Goal: Transaction & Acquisition: Purchase product/service

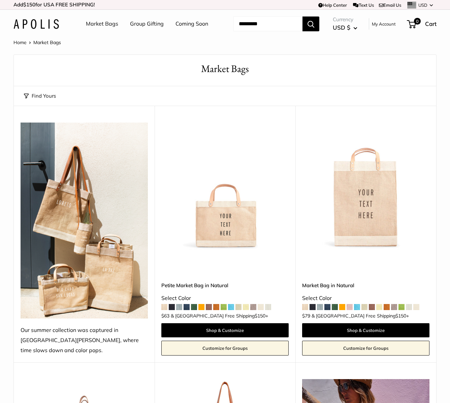
click at [258, 31] on input "Search..." at bounding box center [268, 24] width 69 height 15
type input "******"
click at [317, 31] on button "Search" at bounding box center [311, 24] width 17 height 15
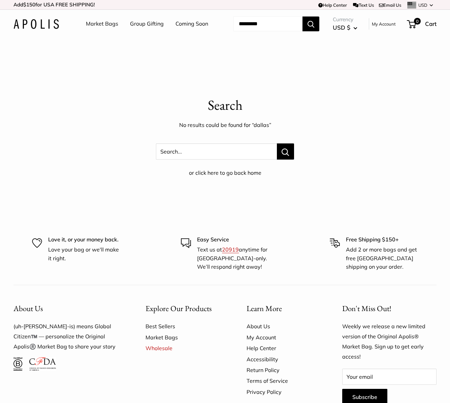
click at [108, 24] on link "Market Bags" at bounding box center [102, 24] width 32 height 10
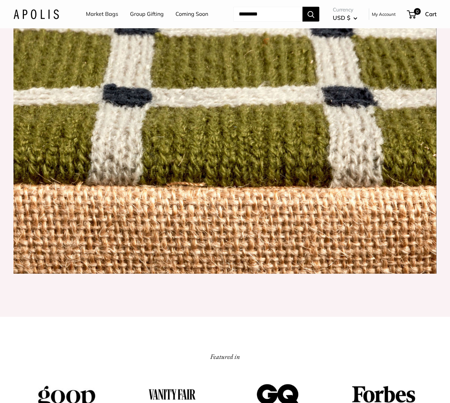
scroll to position [541, 0]
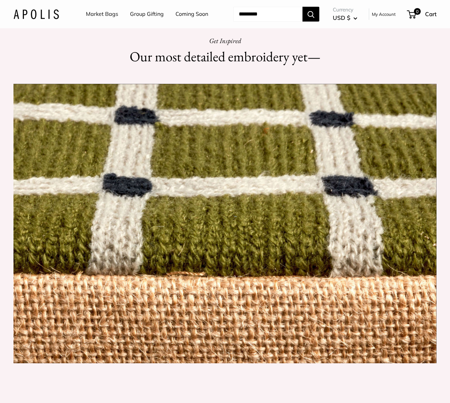
click at [99, 16] on link "Market Bags" at bounding box center [102, 14] width 32 height 10
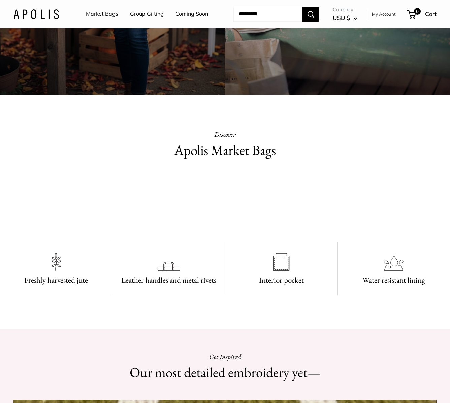
scroll to position [229, 0]
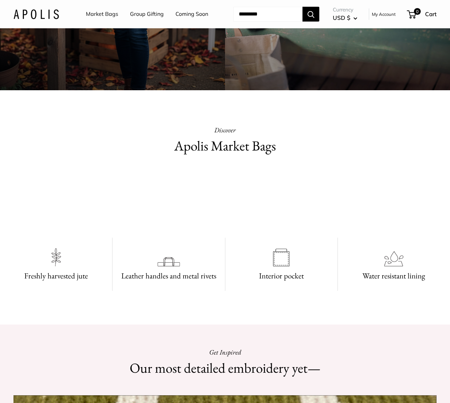
click at [237, 156] on h2 "Apolis Market Bags" at bounding box center [225, 146] width 212 height 20
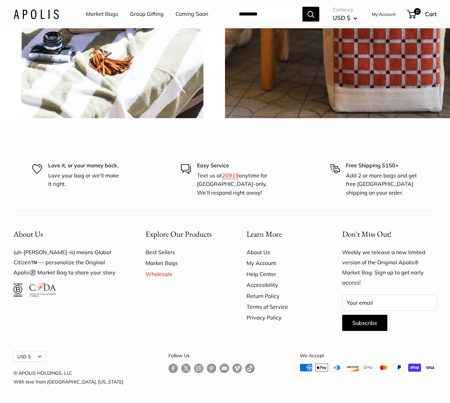
scroll to position [1533, 0]
click at [326, 15] on span "chenille brick" at bounding box center [337, 5] width 65 height 19
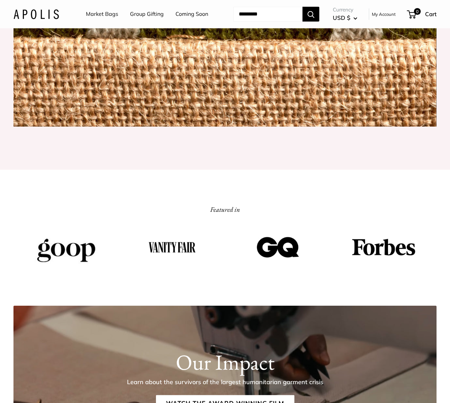
scroll to position [779, 0]
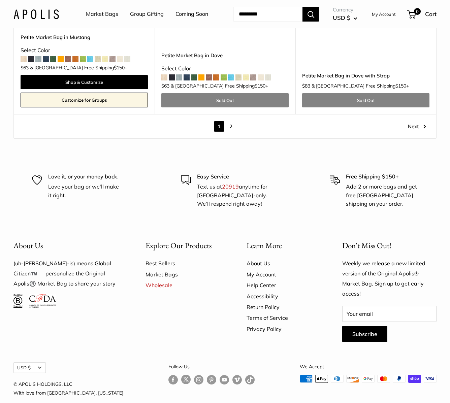
scroll to position [3700, 0]
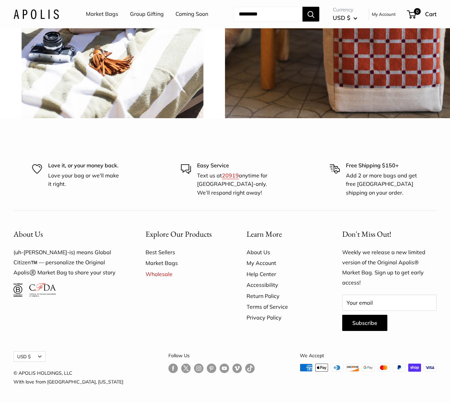
scroll to position [1678, 0]
click at [115, 78] on img at bounding box center [113, 6] width 228 height 228
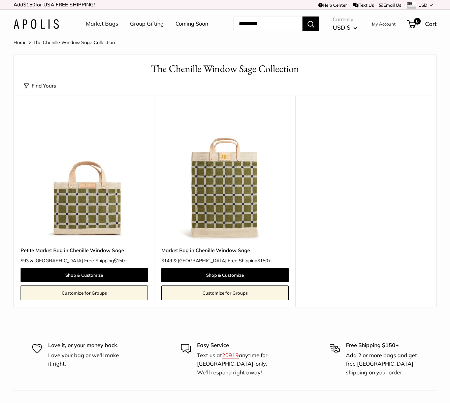
click at [0, 0] on img at bounding box center [0, 0] width 0 height 0
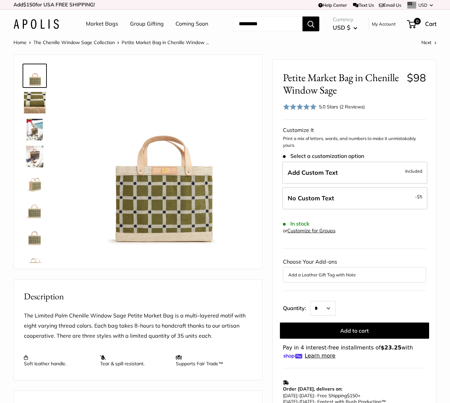
click at [32, 168] on img at bounding box center [35, 157] width 22 height 22
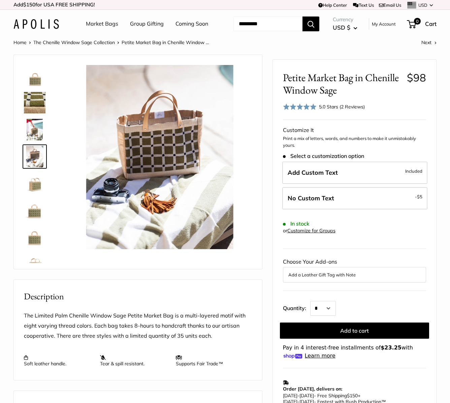
click at [30, 141] on img at bounding box center [35, 130] width 22 height 22
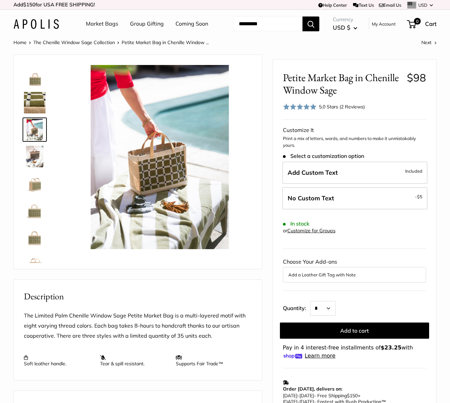
click at [36, 221] on img at bounding box center [35, 211] width 22 height 22
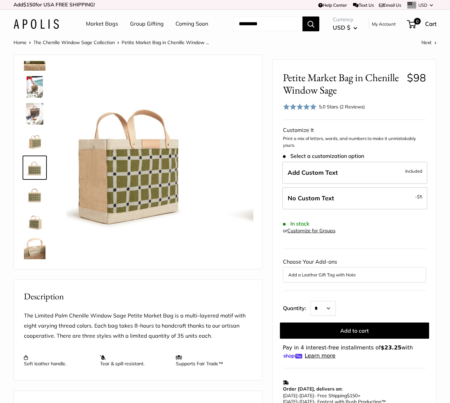
scroll to position [43, 0]
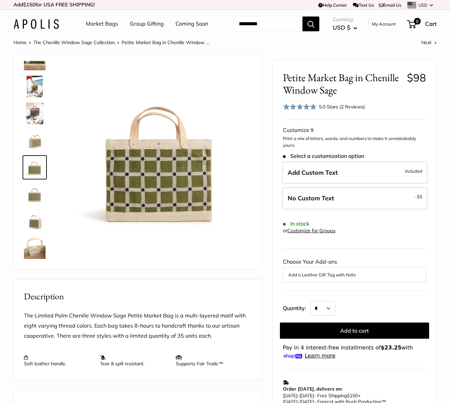
click at [36, 232] on img at bounding box center [35, 222] width 22 height 22
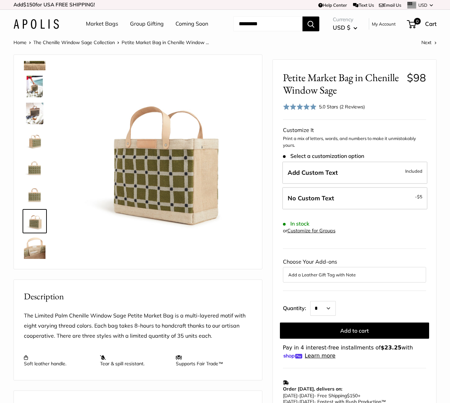
click at [36, 259] on img at bounding box center [35, 249] width 22 height 22
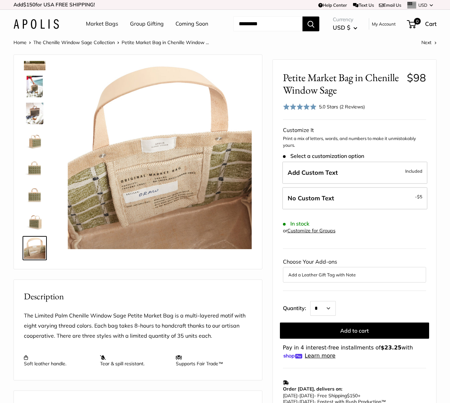
click at [38, 205] on img at bounding box center [35, 195] width 22 height 22
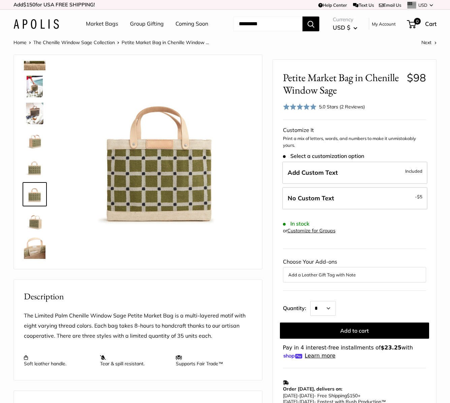
click at [350, 279] on button "Add a Leather Gift Tag with Note" at bounding box center [355, 275] width 132 height 8
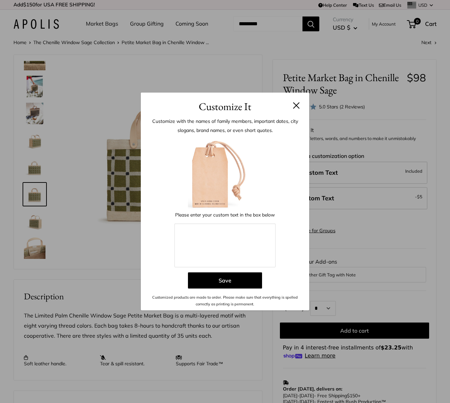
click at [296, 107] on button at bounding box center [296, 105] width 7 height 7
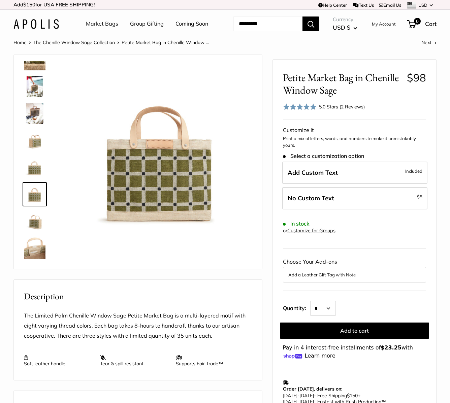
click at [328, 177] on span "Add Custom Text" at bounding box center [313, 173] width 50 height 8
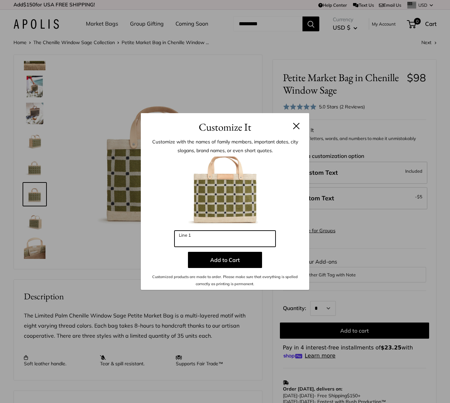
drag, startPoint x: 209, startPoint y: 239, endPoint x: 178, endPoint y: 238, distance: 31.0
click at [178, 238] on input "Line 1" at bounding box center [225, 239] width 101 height 16
type input "***"
click at [294, 124] on button at bounding box center [296, 126] width 7 height 7
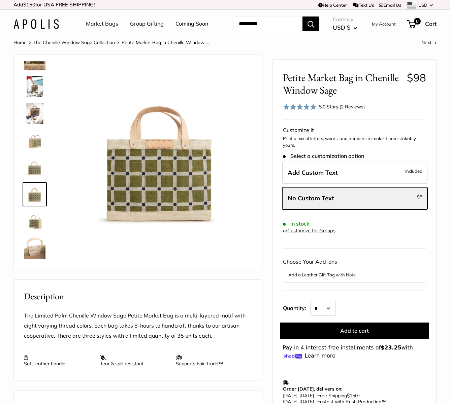
click at [34, 97] on img at bounding box center [35, 87] width 22 height 22
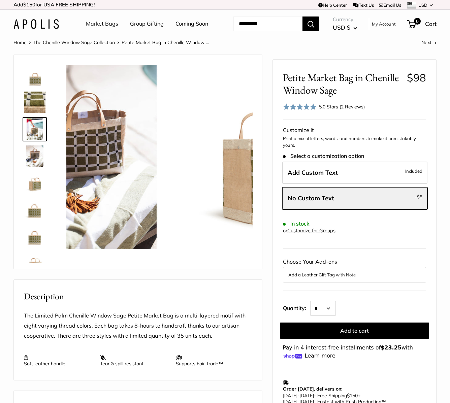
scroll to position [0, 0]
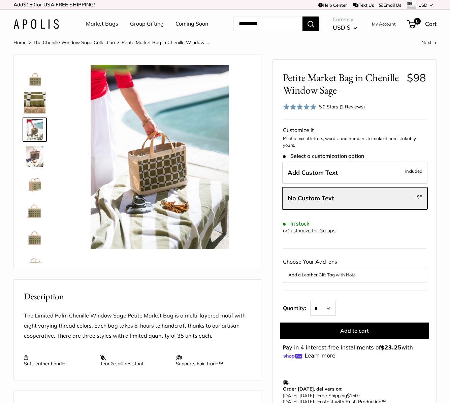
click at [35, 141] on img at bounding box center [35, 130] width 22 height 22
click at [33, 168] on img at bounding box center [35, 157] width 22 height 22
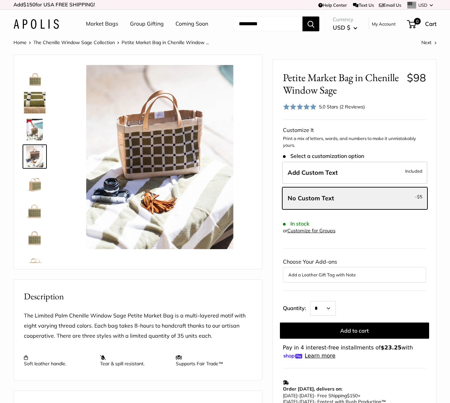
drag, startPoint x: 32, startPoint y: 279, endPoint x: 41, endPoint y: 270, distance: 13.4
click at [33, 275] on img at bounding box center [35, 265] width 22 height 22
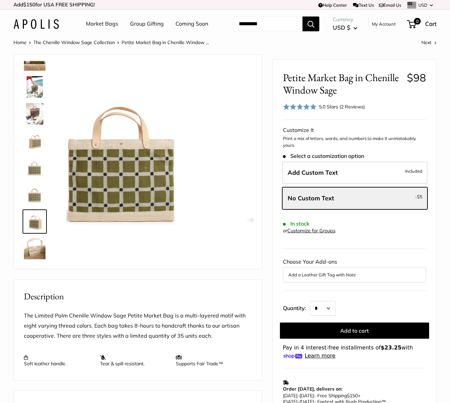
scroll to position [43, 0]
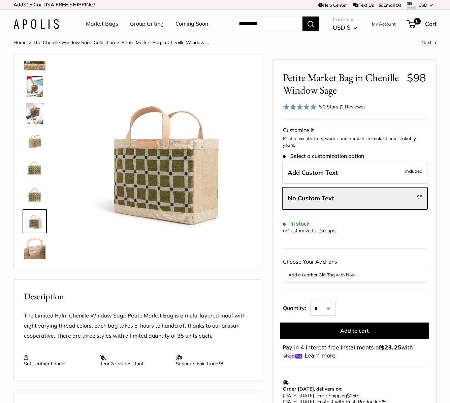
click at [38, 259] on img at bounding box center [35, 249] width 22 height 22
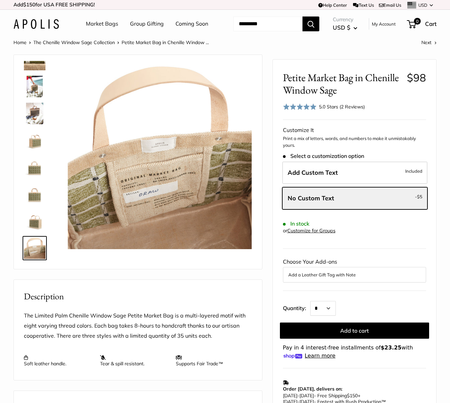
click at [36, 178] on img at bounding box center [35, 168] width 22 height 22
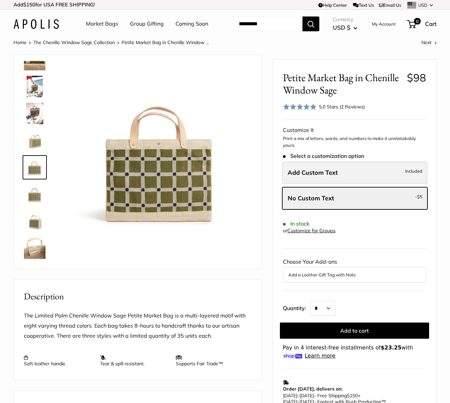
click at [306, 177] on span "Add Custom Text" at bounding box center [313, 173] width 50 height 8
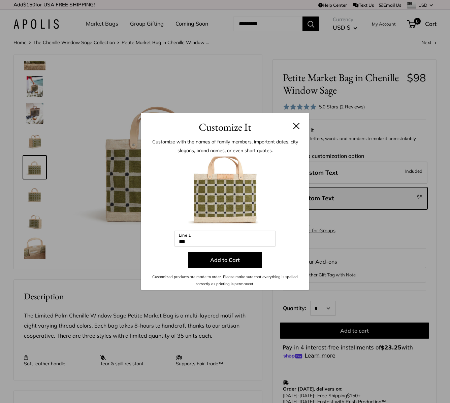
click at [240, 263] on button "Add to Cart" at bounding box center [225, 260] width 74 height 16
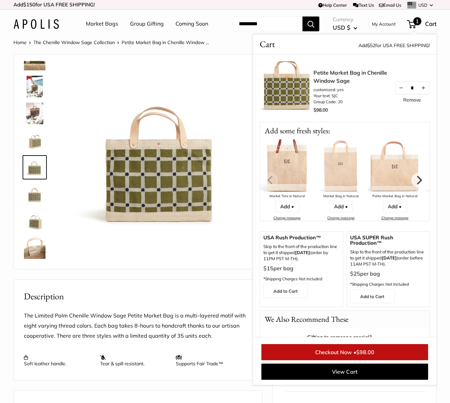
click at [32, 97] on img at bounding box center [35, 87] width 22 height 22
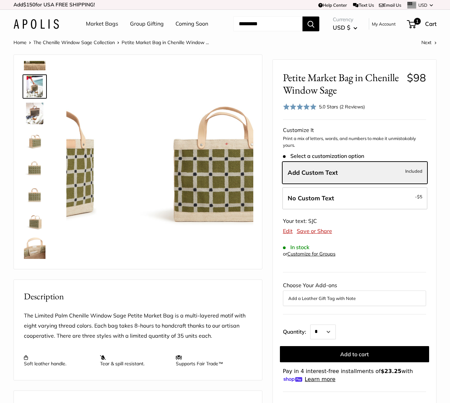
scroll to position [0, 0]
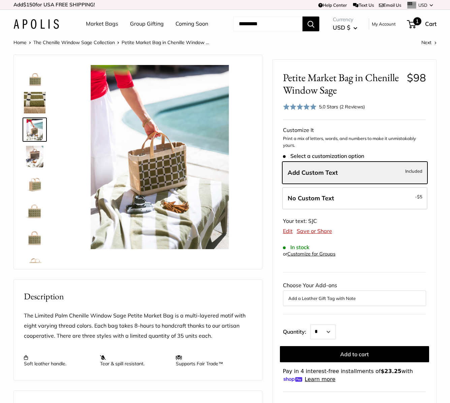
click at [416, 28] on span "1" at bounding box center [411, 24] width 9 height 8
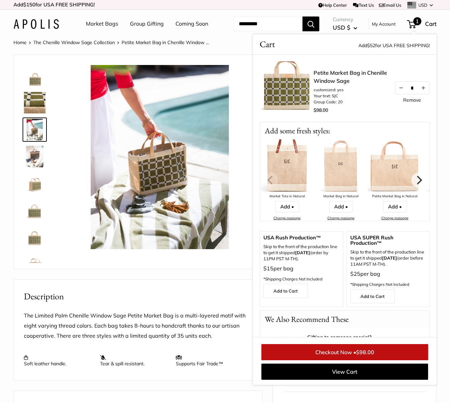
click at [369, 356] on span "$98.00" at bounding box center [365, 352] width 18 height 7
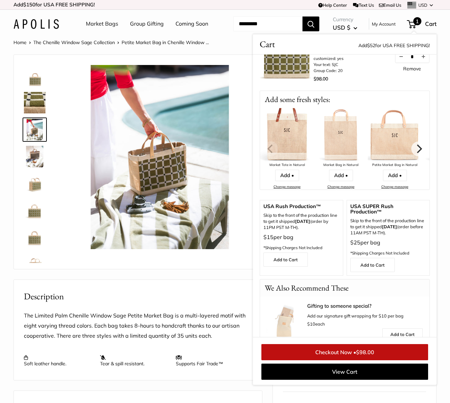
scroll to position [92, 0]
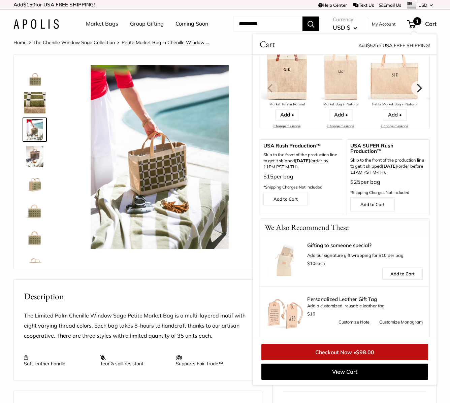
click at [297, 324] on img at bounding box center [285, 312] width 37 height 37
click at [331, 302] on span "Personalized Leather Gift Tag" at bounding box center [365, 299] width 116 height 5
click at [393, 327] on link "Customize Monogram" at bounding box center [401, 323] width 43 height 8
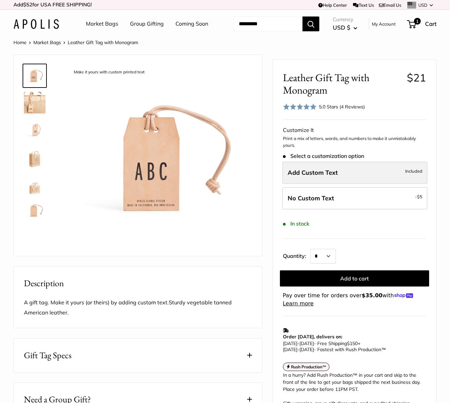
click at [311, 177] on span "Add Custom Text" at bounding box center [313, 173] width 50 height 8
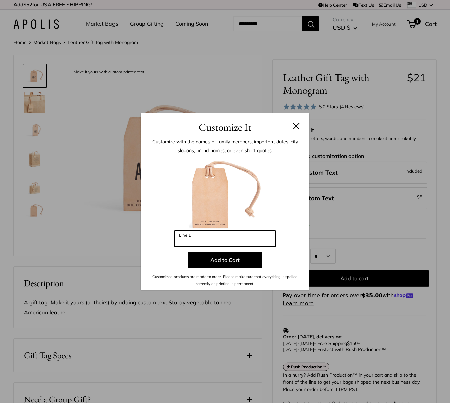
click at [142, 231] on div "Customize with the names of family members, important dates, city slogans, bran…" at bounding box center [225, 212] width 169 height 155
type input "***"
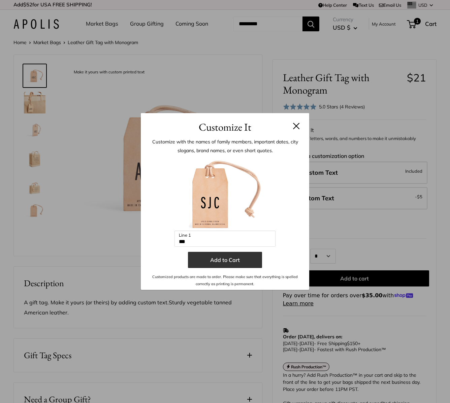
click at [230, 259] on button "Add to Cart" at bounding box center [225, 260] width 74 height 16
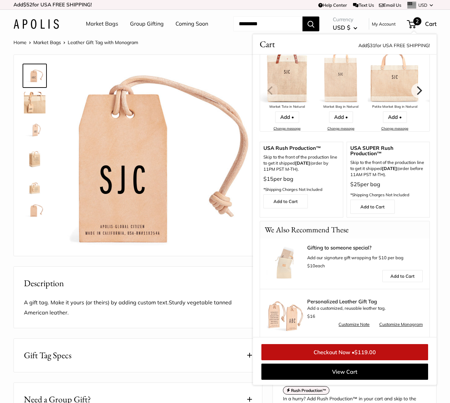
scroll to position [160, 0]
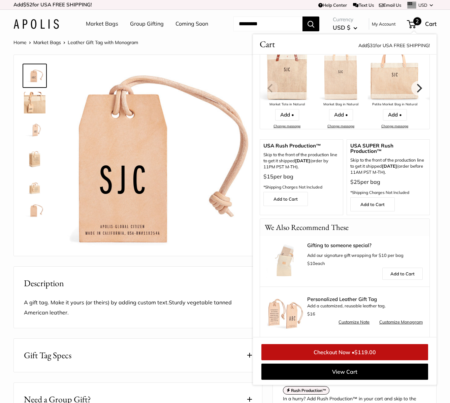
click at [351, 327] on link "Customize Note" at bounding box center [354, 323] width 31 height 8
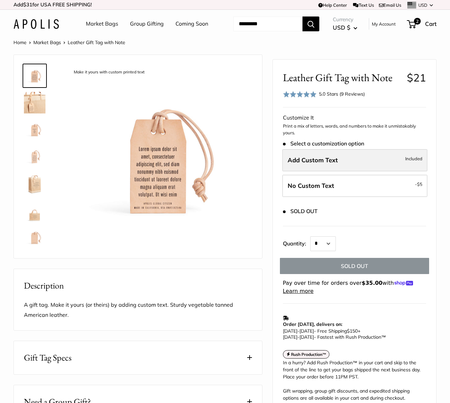
click at [346, 172] on label "Add Custom Text Included" at bounding box center [354, 160] width 145 height 22
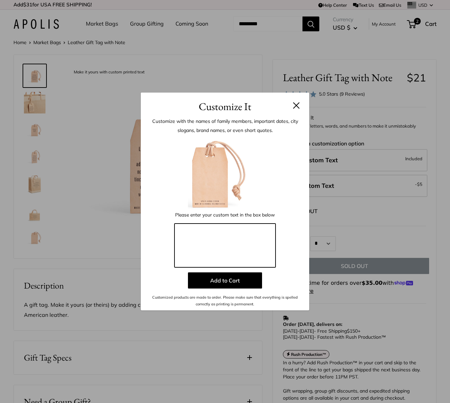
click at [250, 238] on textarea at bounding box center [225, 246] width 101 height 44
type textarea "**** **** ********"
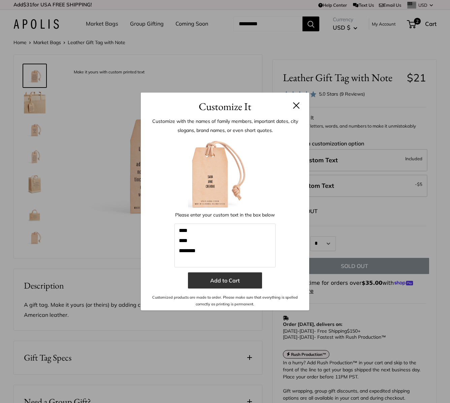
click at [229, 279] on button "Add to Cart" at bounding box center [225, 281] width 74 height 16
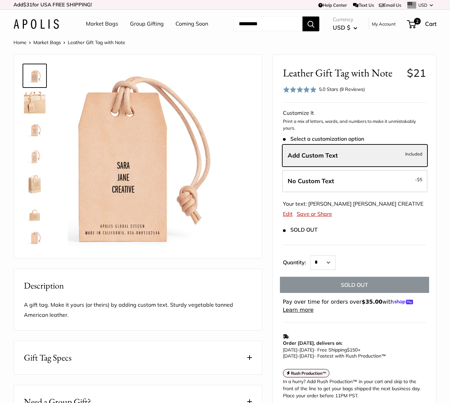
click at [417, 23] on div "Currency USD $ AED د.إ AFN ؋ ALL L AMD դր. ANG ƒ AUD $ 2" at bounding box center [378, 24] width 117 height 18
click at [416, 25] on span "2" at bounding box center [418, 21] width 8 height 8
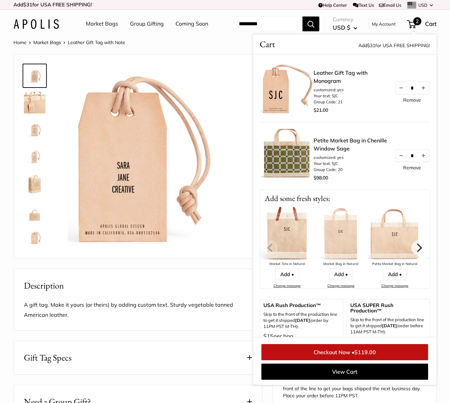
click at [331, 85] on link "Leather Gift Tag with Monogram" at bounding box center [351, 77] width 74 height 16
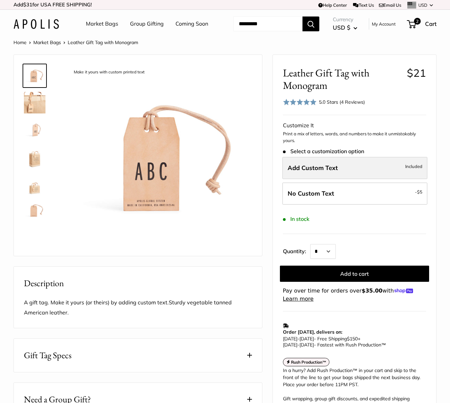
click at [318, 179] on label "Add Custom Text Included" at bounding box center [354, 168] width 145 height 22
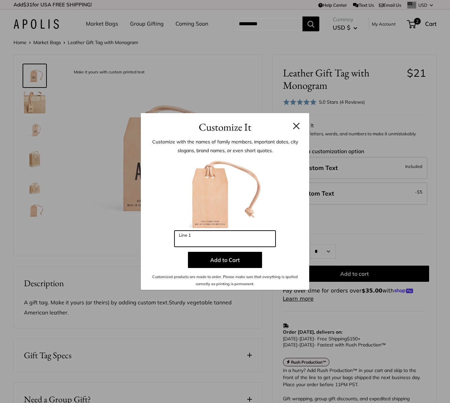
drag, startPoint x: 204, startPoint y: 236, endPoint x: 164, endPoint y: 237, distance: 39.4
click at [162, 237] on div "Enter 3 letters Line 1 Add to Cart Customized products are made to order. Pleas…" at bounding box center [225, 222] width 148 height 131
type input "*"
click at [298, 126] on button at bounding box center [296, 126] width 7 height 7
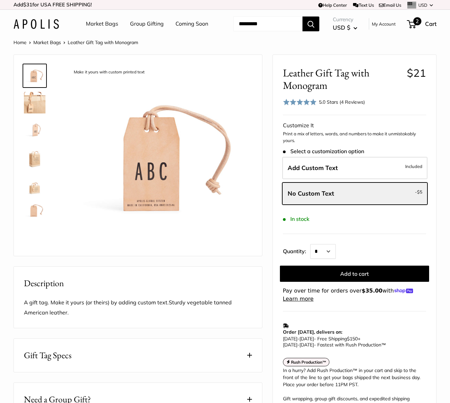
click at [415, 28] on span "2" at bounding box center [411, 24] width 9 height 8
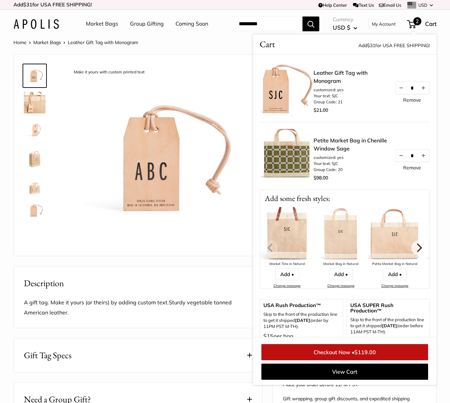
click at [409, 102] on link "Remove" at bounding box center [412, 100] width 18 height 5
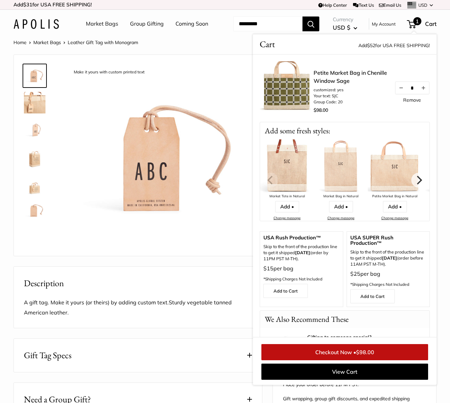
click at [374, 356] on span "$98.00" at bounding box center [365, 352] width 18 height 7
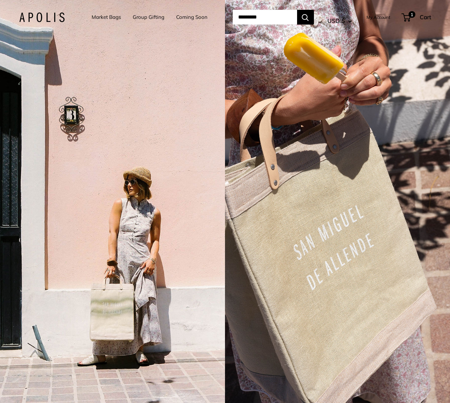
click at [176, 22] on link "Coming Soon" at bounding box center [191, 16] width 31 height 9
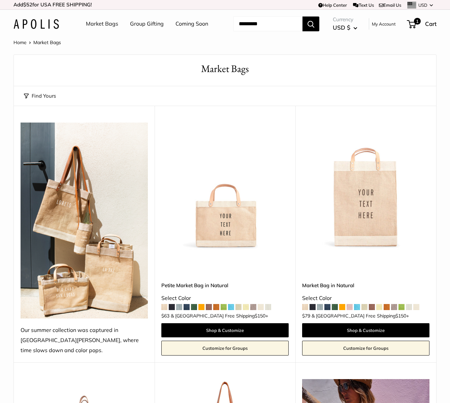
click at [54, 5] on link "Add $52 for USA FREE SHIPPING!" at bounding box center [52, 4] width 79 height 11
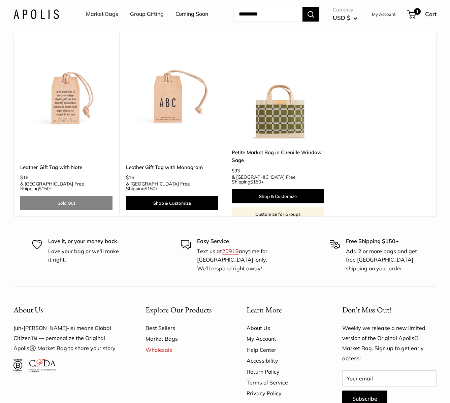
scroll to position [1286, 0]
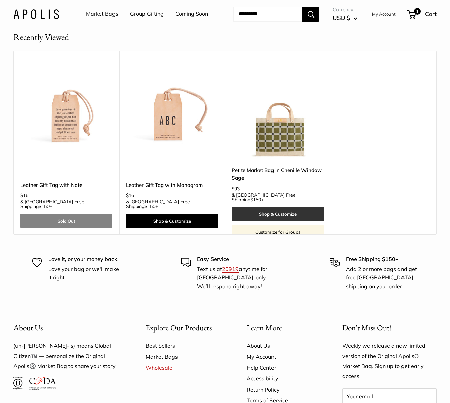
click at [260, 221] on link "Shop & Customize" at bounding box center [278, 214] width 92 height 14
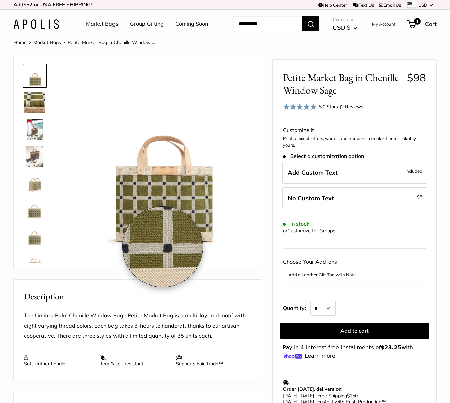
click at [163, 247] on img at bounding box center [160, 157] width 184 height 184
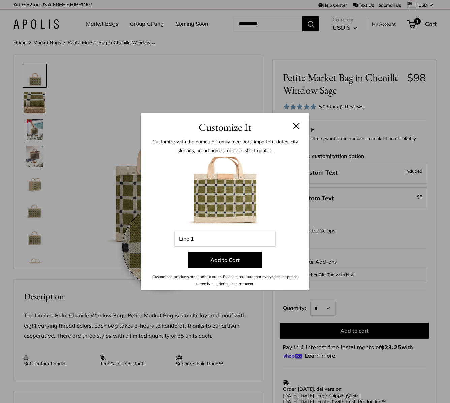
scroll to position [88, 0]
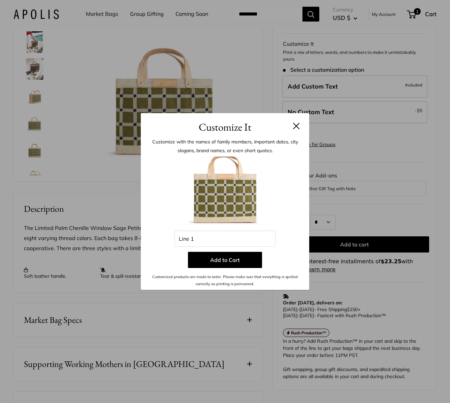
click at [296, 126] on button at bounding box center [296, 126] width 7 height 7
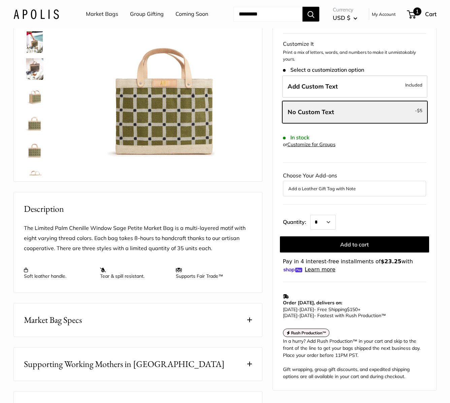
click at [416, 19] on span "1" at bounding box center [411, 14] width 9 height 8
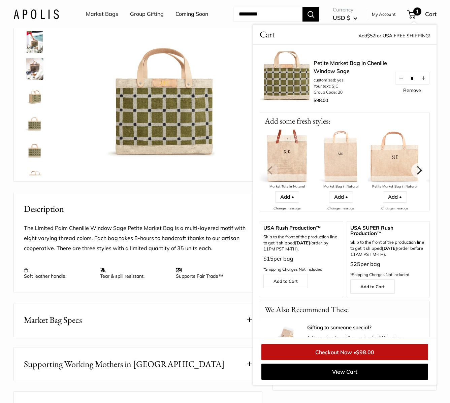
click at [348, 361] on link "Checkout Now • $98.00" at bounding box center [345, 352] width 167 height 16
